Goal: Information Seeking & Learning: Learn about a topic

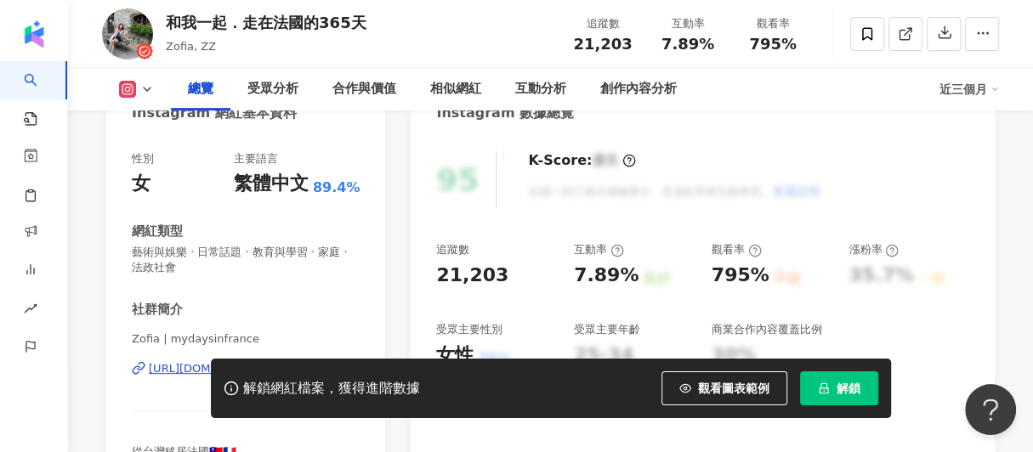
click at [834, 384] on button "解鎖" at bounding box center [839, 389] width 78 height 34
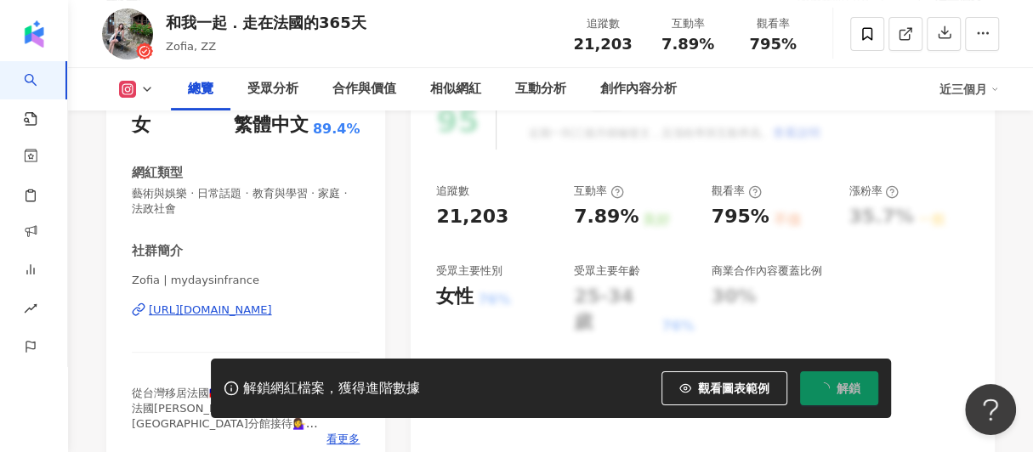
scroll to position [275, 0]
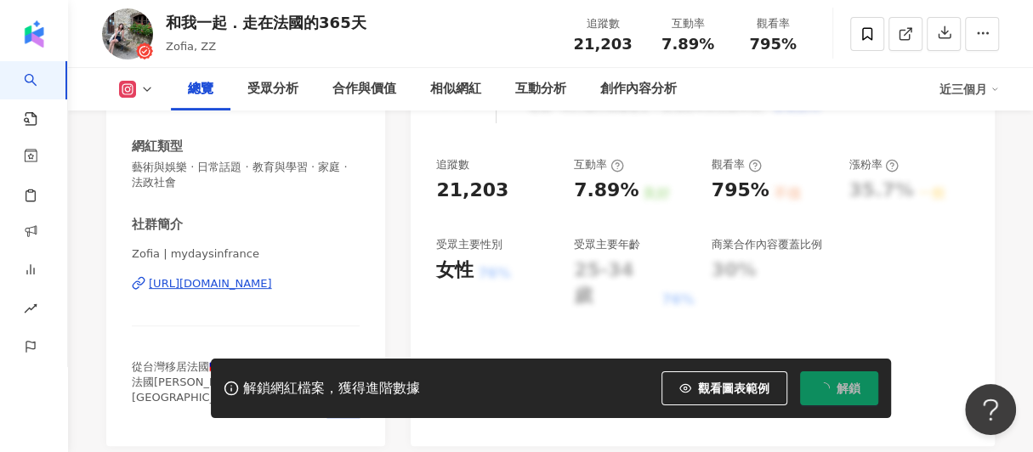
click at [230, 281] on div "https://www.instagram.com/mydaysinfrance/" at bounding box center [210, 283] width 123 height 15
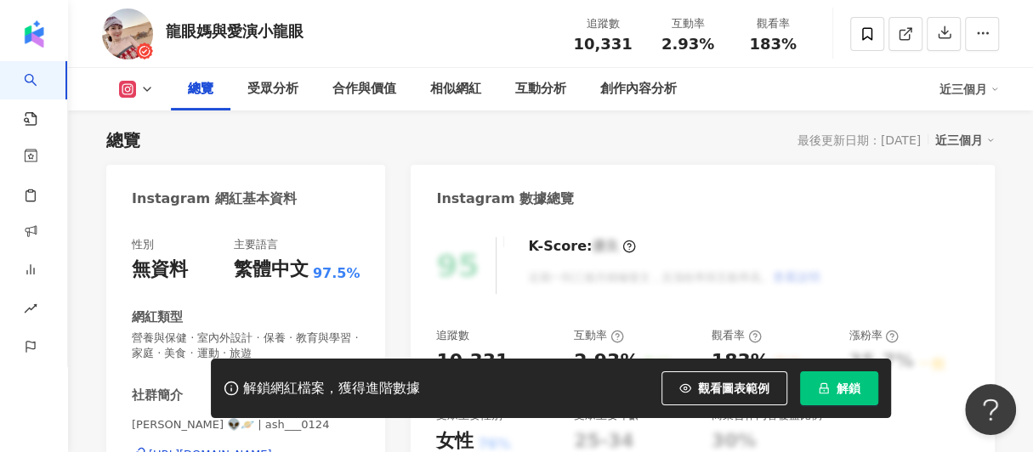
click at [405, 146] on div "總覽 最後更新日期：[DATE] 近三個月" at bounding box center [550, 140] width 889 height 24
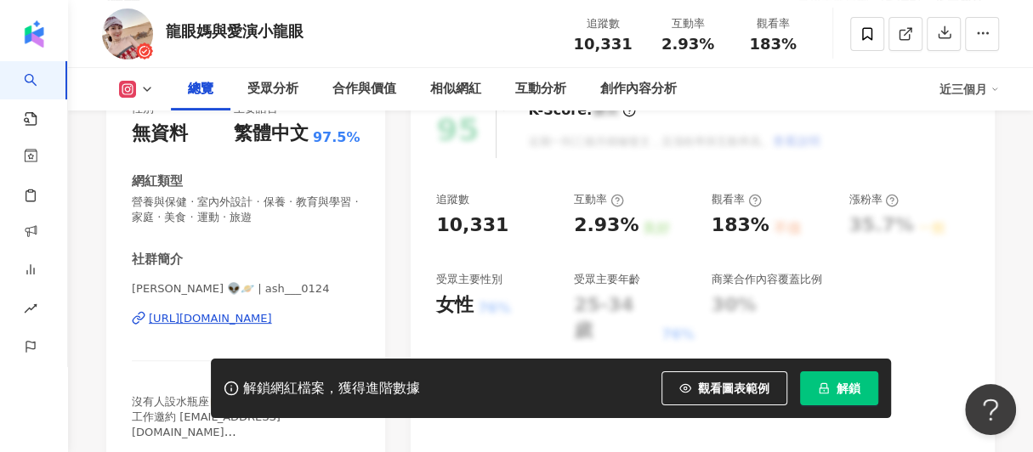
scroll to position [275, 0]
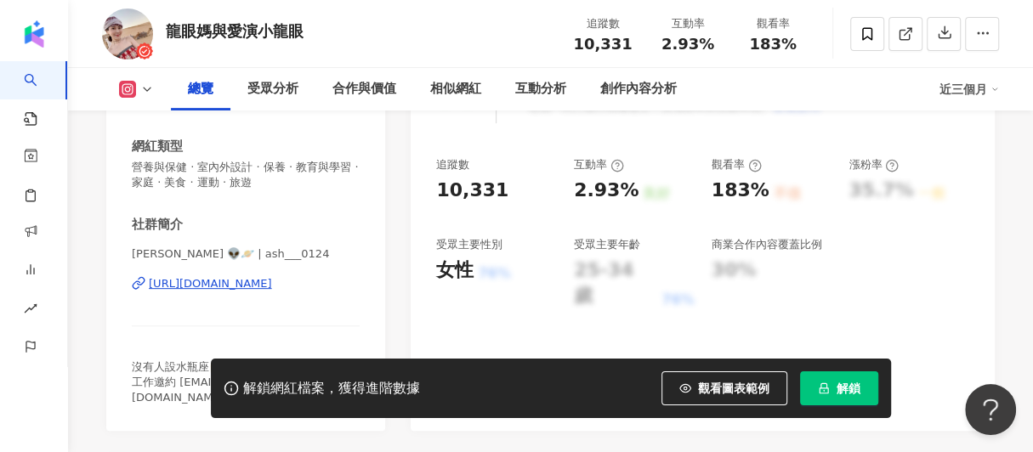
click at [272, 287] on div "[URL][DOMAIN_NAME]" at bounding box center [210, 283] width 123 height 15
